Goal: Transaction & Acquisition: Obtain resource

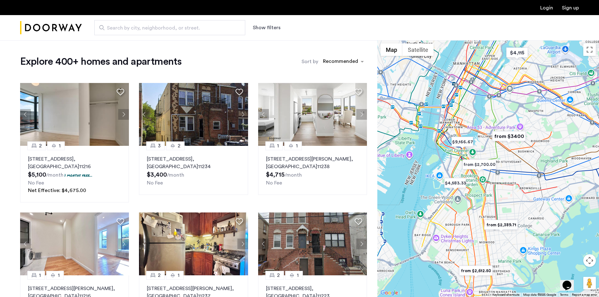
click at [139, 25] on span "Search by city, neighborhood, or street." at bounding box center [167, 28] width 121 height 8
click at [139, 25] on input "Search by city, neighborhood, or street." at bounding box center [169, 27] width 151 height 15
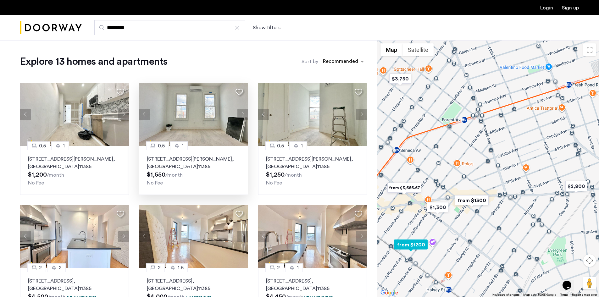
type input "*********"
click at [195, 114] on img at bounding box center [193, 114] width 109 height 63
click at [314, 118] on img at bounding box center [312, 114] width 109 height 63
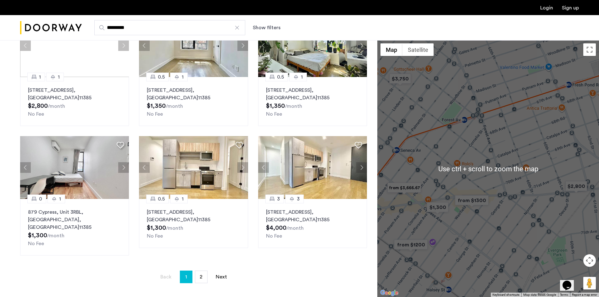
scroll to position [251, 0]
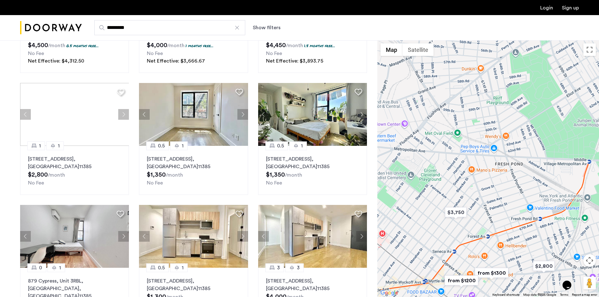
drag, startPoint x: 507, startPoint y: 76, endPoint x: 512, endPoint y: 120, distance: 44.3
click at [512, 120] on div at bounding box center [488, 168] width 222 height 257
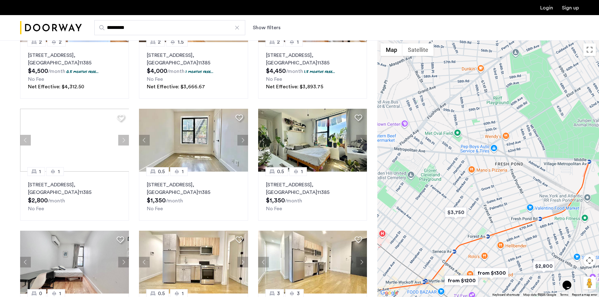
scroll to position [220, 0]
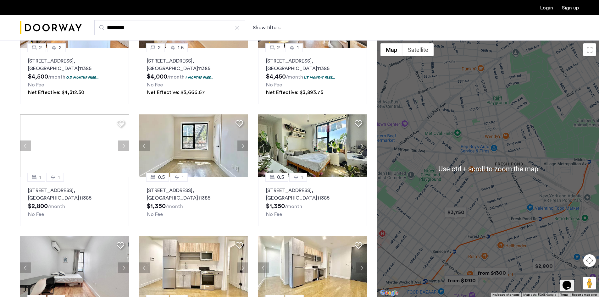
click at [516, 131] on div at bounding box center [488, 168] width 222 height 257
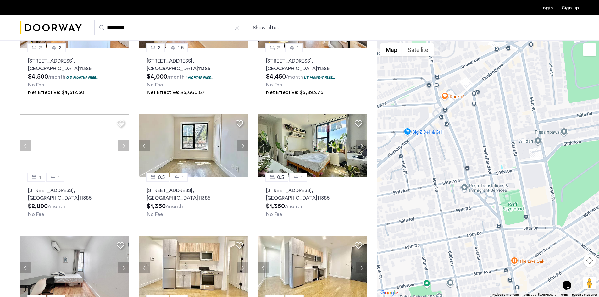
drag, startPoint x: 497, startPoint y: 127, endPoint x: 504, endPoint y: 216, distance: 89.5
click at [504, 216] on div at bounding box center [488, 168] width 222 height 257
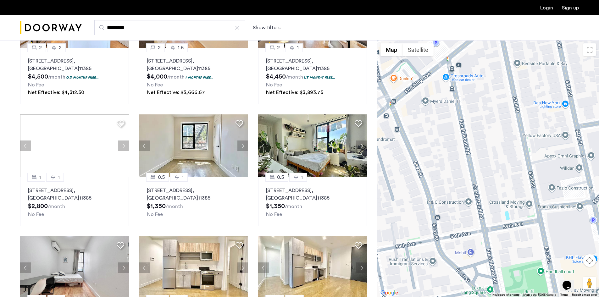
drag, startPoint x: 498, startPoint y: 187, endPoint x: 497, endPoint y: 224, distance: 37.4
click at [497, 224] on div at bounding box center [488, 168] width 222 height 257
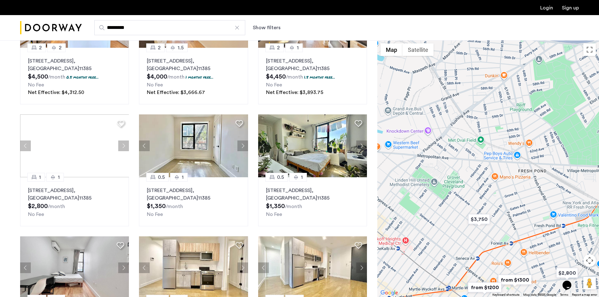
drag, startPoint x: 479, startPoint y: 171, endPoint x: 514, endPoint y: 104, distance: 75.4
click at [514, 104] on div at bounding box center [488, 168] width 222 height 257
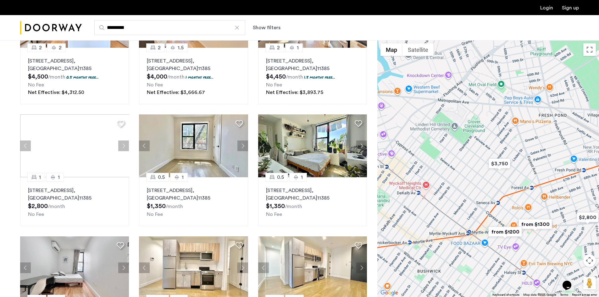
drag, startPoint x: 512, startPoint y: 190, endPoint x: 529, endPoint y: 146, distance: 46.2
click at [529, 146] on div at bounding box center [488, 168] width 222 height 257
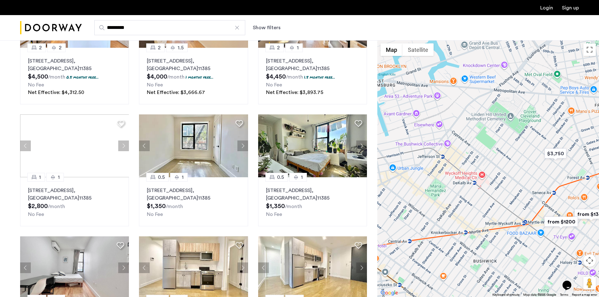
drag, startPoint x: 455, startPoint y: 171, endPoint x: 515, endPoint y: 159, distance: 61.3
click at [515, 159] on div at bounding box center [488, 168] width 222 height 257
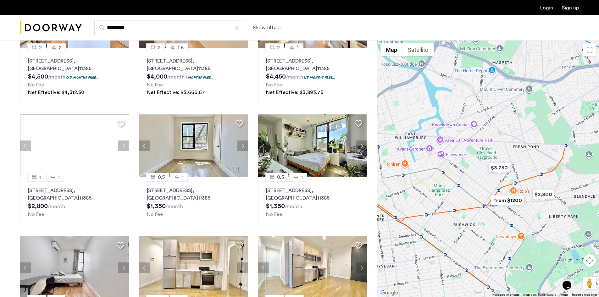
drag, startPoint x: 427, startPoint y: 116, endPoint x: 396, endPoint y: 140, distance: 39.2
click at [396, 140] on div at bounding box center [488, 168] width 222 height 257
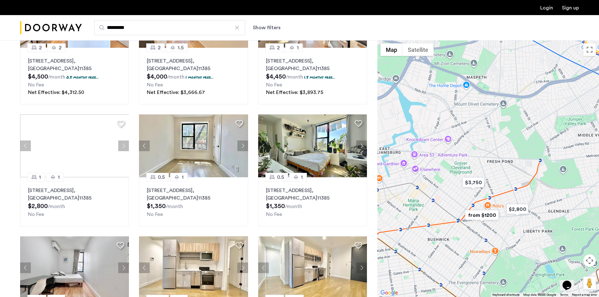
drag, startPoint x: 548, startPoint y: 214, endPoint x: 523, endPoint y: 231, distance: 29.8
click at [523, 231] on div at bounding box center [488, 168] width 222 height 257
click at [314, 162] on img at bounding box center [312, 145] width 109 height 63
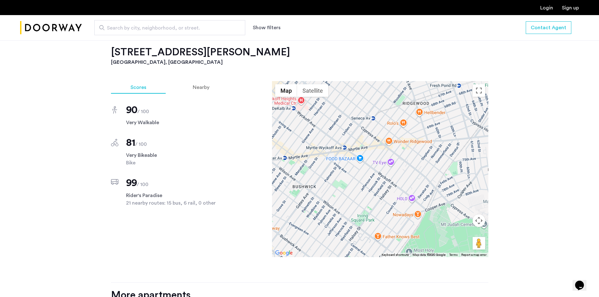
scroll to position [440, 0]
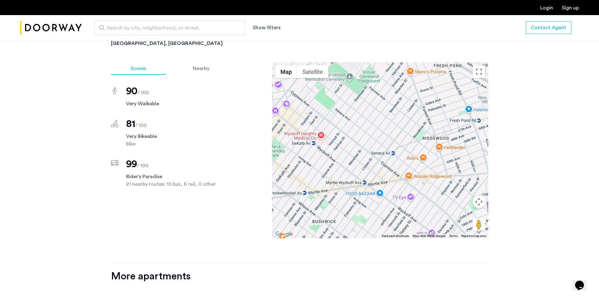
drag, startPoint x: 360, startPoint y: 115, endPoint x: 380, endPoint y: 169, distance: 58.0
click at [380, 169] on div at bounding box center [380, 150] width 216 height 176
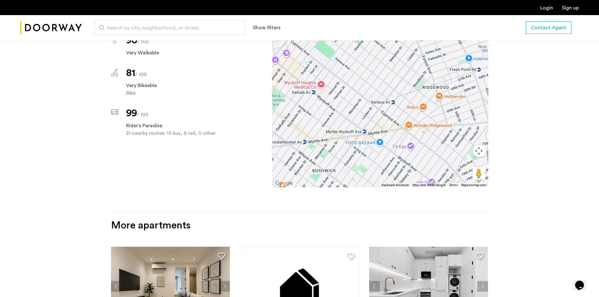
scroll to position [597, 0]
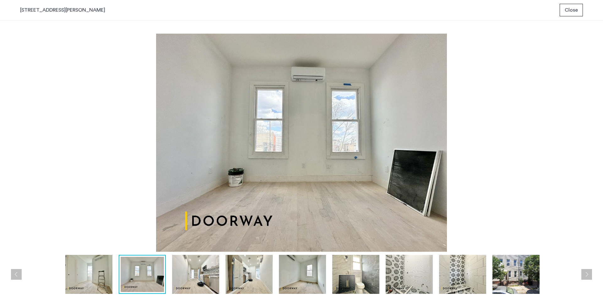
click at [527, 270] on img at bounding box center [516, 274] width 47 height 39
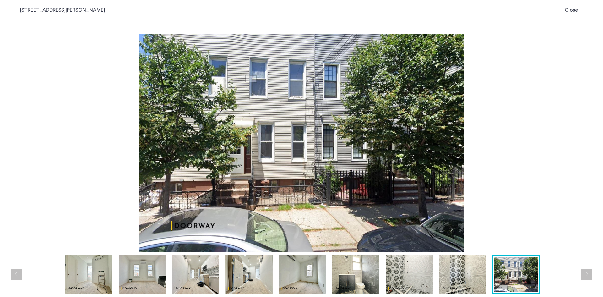
click at [590, 277] on button "Next apartment" at bounding box center [587, 274] width 11 height 11
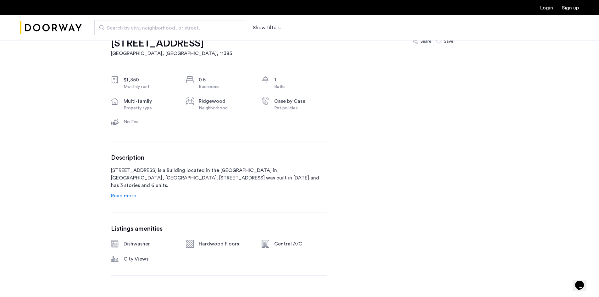
scroll to position [220, 0]
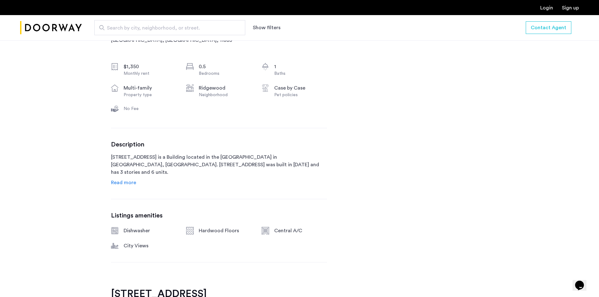
click at [124, 183] on span "Read more" at bounding box center [123, 182] width 25 height 5
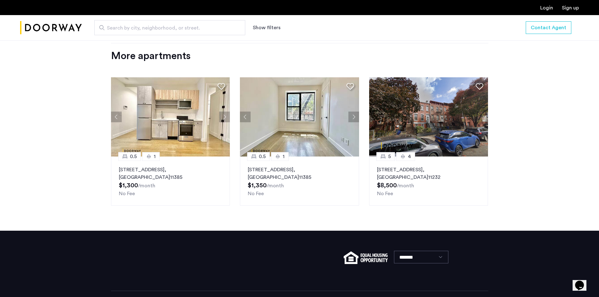
scroll to position [756, 0]
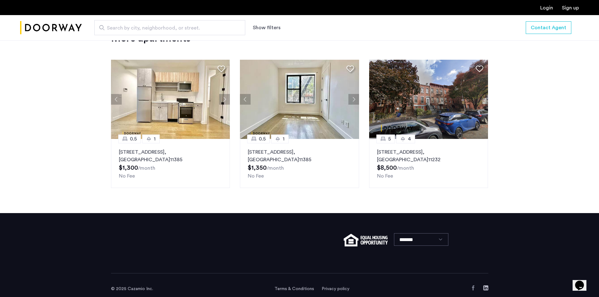
click at [567, 8] on link "Sign up" at bounding box center [570, 7] width 17 height 5
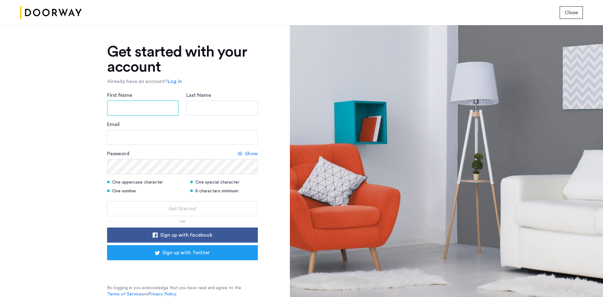
click at [159, 108] on input "First Name" at bounding box center [143, 108] width 72 height 15
